Goal: Task Accomplishment & Management: Manage account settings

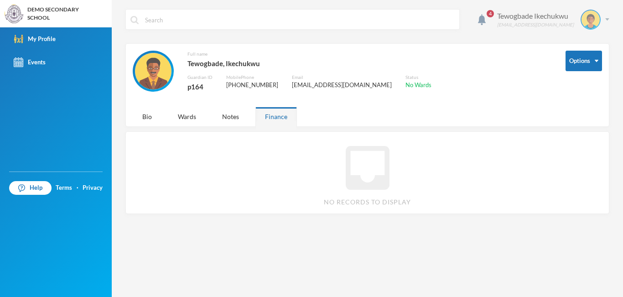
click at [607, 18] on img at bounding box center [607, 19] width 4 height 2
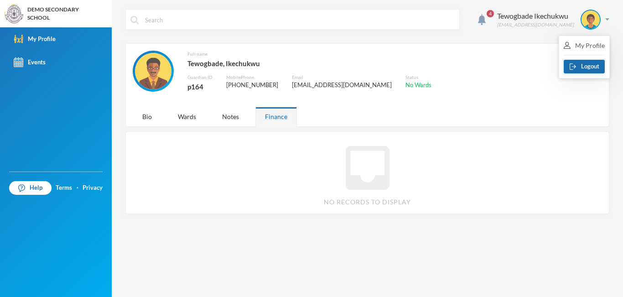
click at [584, 68] on button "Logout" at bounding box center [584, 67] width 41 height 14
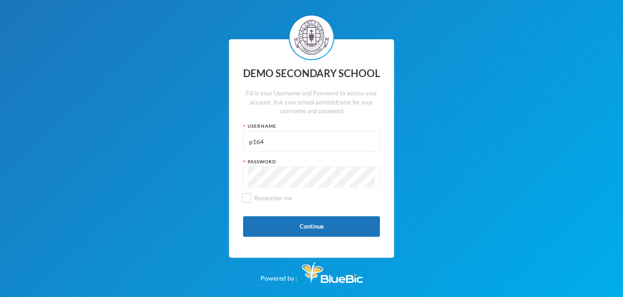
click at [296, 144] on input "p164" at bounding box center [311, 141] width 127 height 21
type input "edeh"
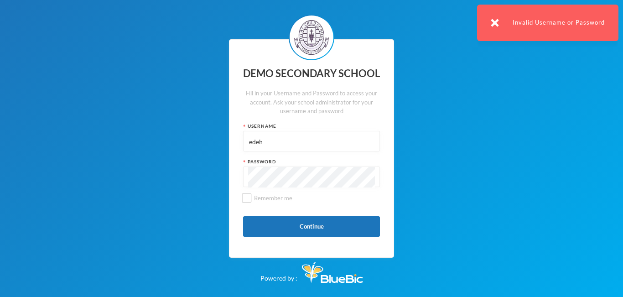
click at [234, 181] on div "DEMO SECONDARY SCHOOL Fill in your Username and Password to access your account…" at bounding box center [311, 148] width 165 height 219
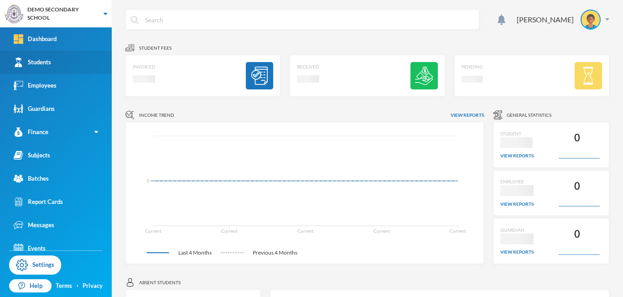
click at [47, 64] on div "Students" at bounding box center [32, 62] width 37 height 10
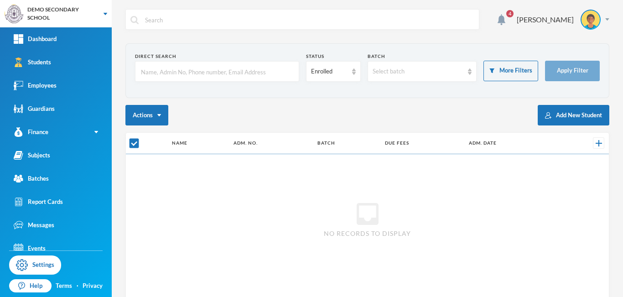
checkbox input "false"
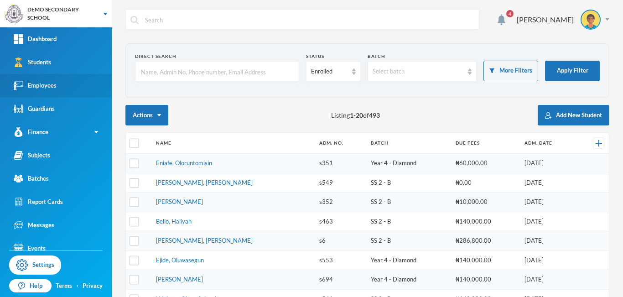
click at [47, 88] on div "Employees" at bounding box center [35, 86] width 43 height 10
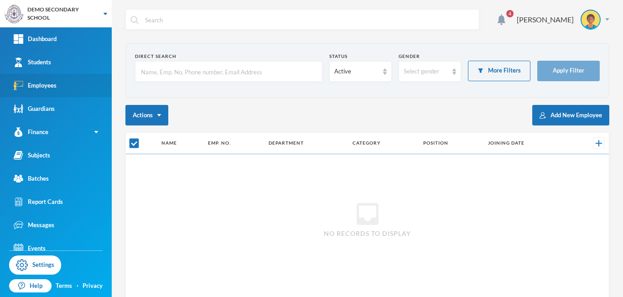
checkbox input "false"
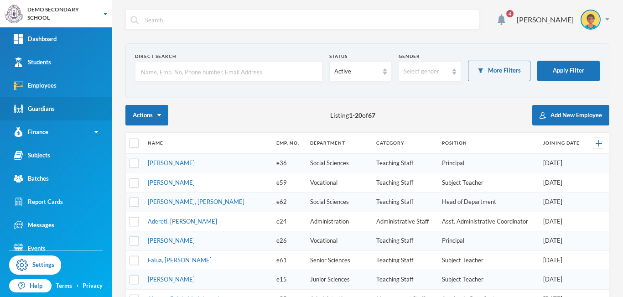
click at [37, 109] on div "Guardians" at bounding box center [34, 109] width 41 height 10
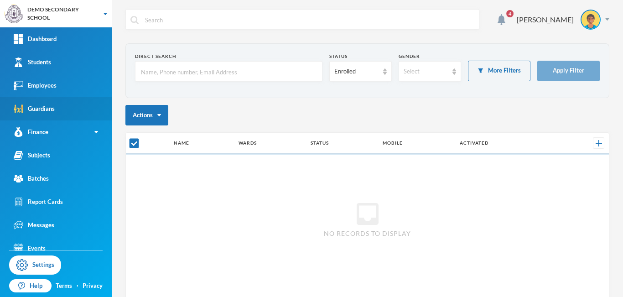
checkbox input "false"
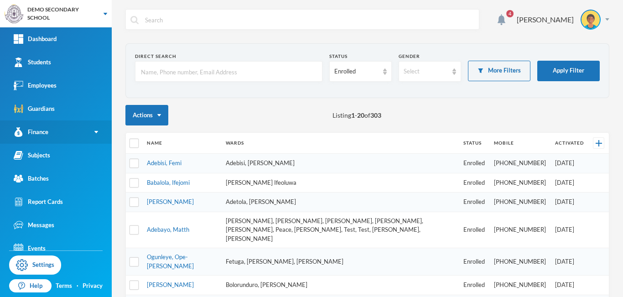
click at [57, 135] on link "Finance" at bounding box center [56, 131] width 112 height 23
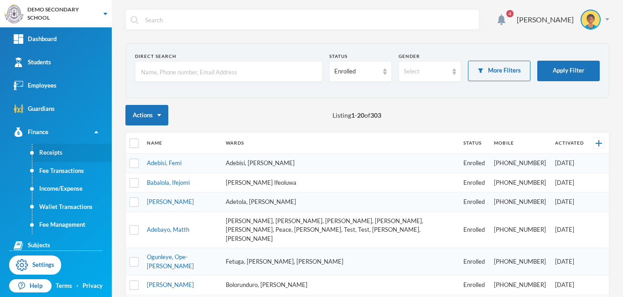
click at [57, 155] on link "Receipts" at bounding box center [71, 153] width 79 height 18
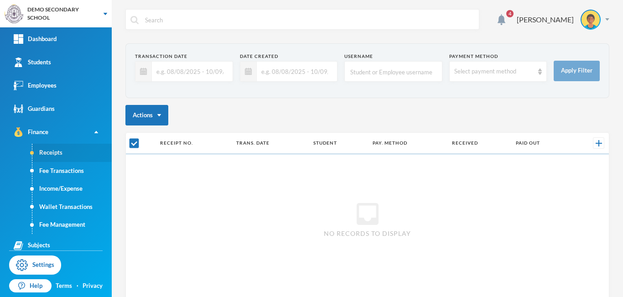
checkbox input "false"
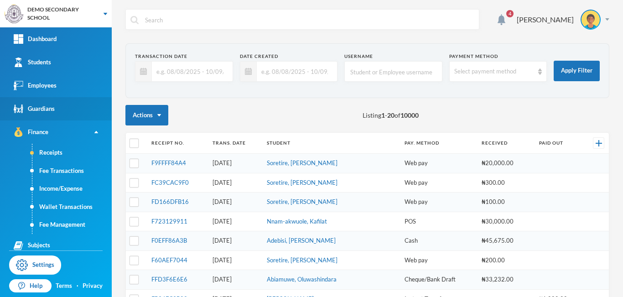
click at [35, 111] on div "Guardians" at bounding box center [34, 109] width 41 height 10
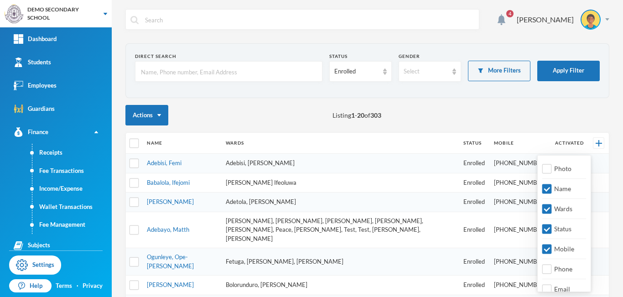
scroll to position [31, 0]
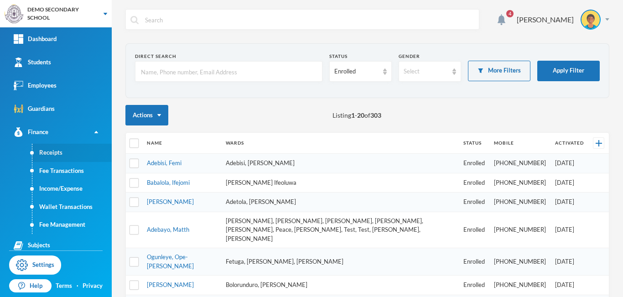
click at [48, 154] on link "Receipts" at bounding box center [71, 153] width 79 height 18
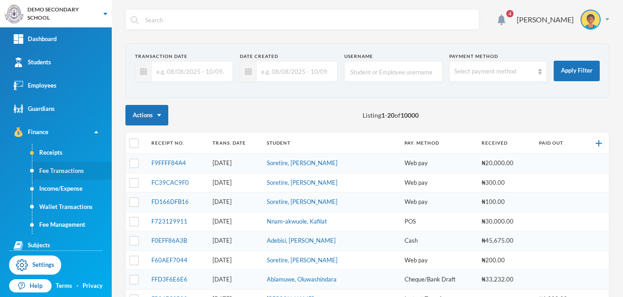
click at [56, 171] on link "Fee Transactions" at bounding box center [71, 171] width 79 height 18
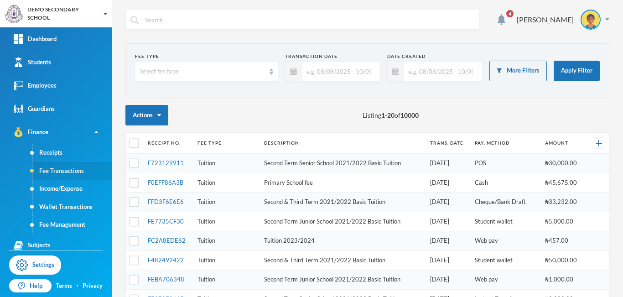
checkbox input "false"
click at [60, 187] on link "Income/Expense" at bounding box center [71, 189] width 79 height 18
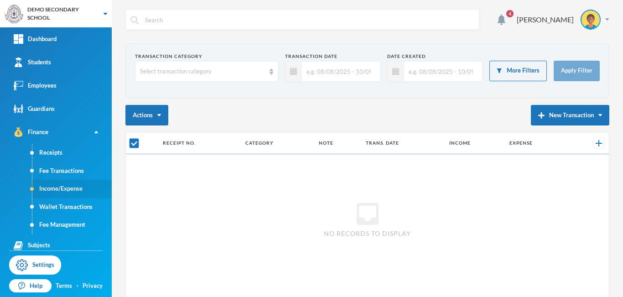
checkbox input "false"
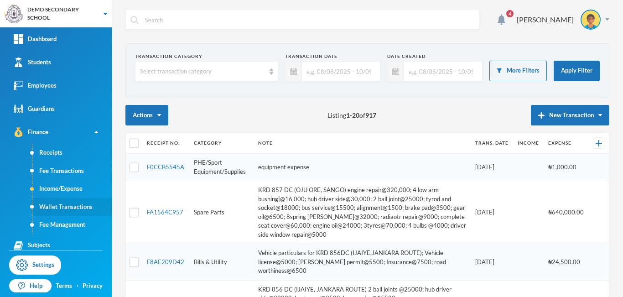
click at [58, 208] on link "Wallet Transactions" at bounding box center [71, 207] width 79 height 18
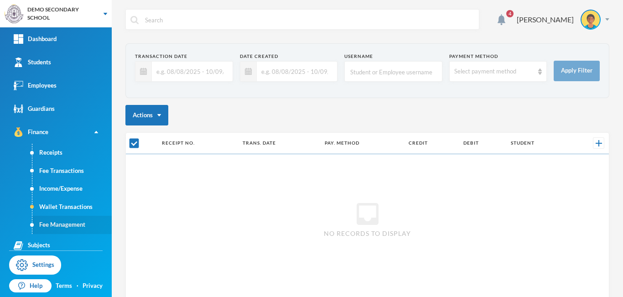
click at [60, 228] on link "Fee Management" at bounding box center [71, 225] width 79 height 18
click at [62, 223] on link "Fee Management" at bounding box center [71, 225] width 79 height 18
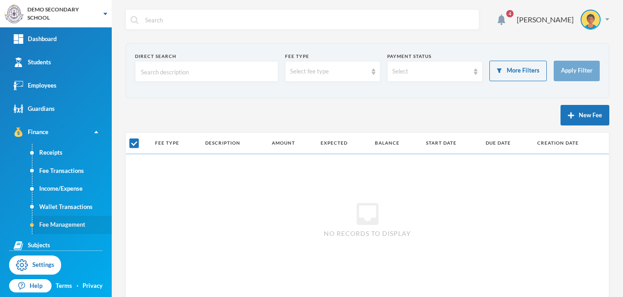
click at [60, 225] on link "Fee Management" at bounding box center [71, 225] width 79 height 18
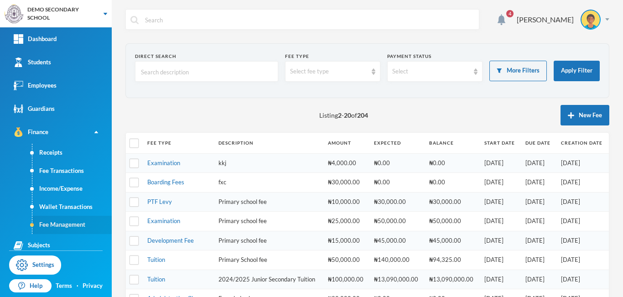
checkbox input "false"
